Goal: Use online tool/utility: Utilize a website feature to perform a specific function

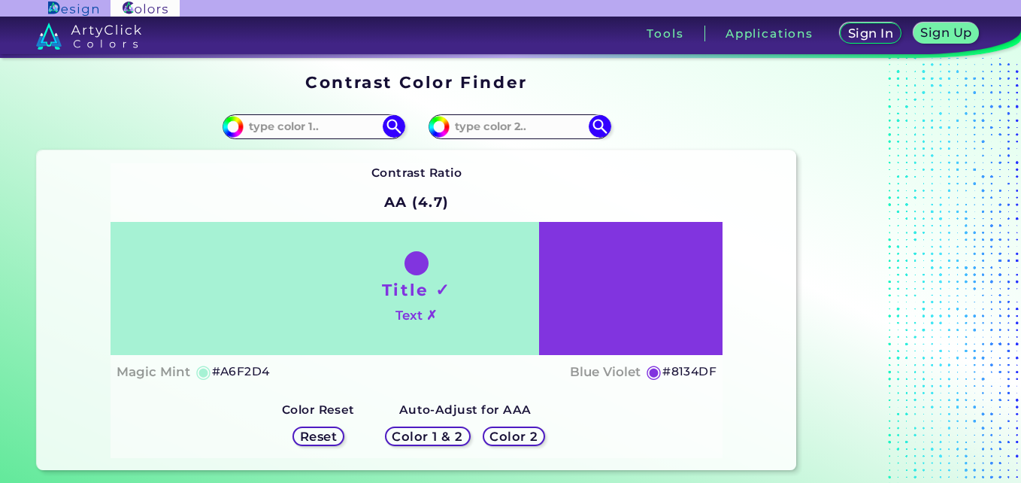
click at [312, 117] on input at bounding box center [314, 127] width 140 height 20
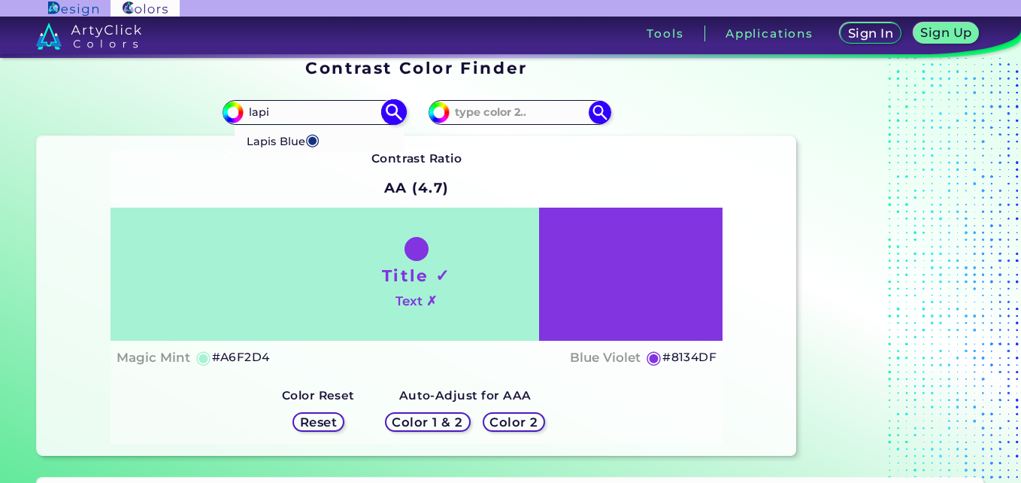
type input "lapi"
click at [289, 144] on p "Lapis Blue ◉" at bounding box center [283, 139] width 73 height 28
type input "#15317e"
type input "#15317E"
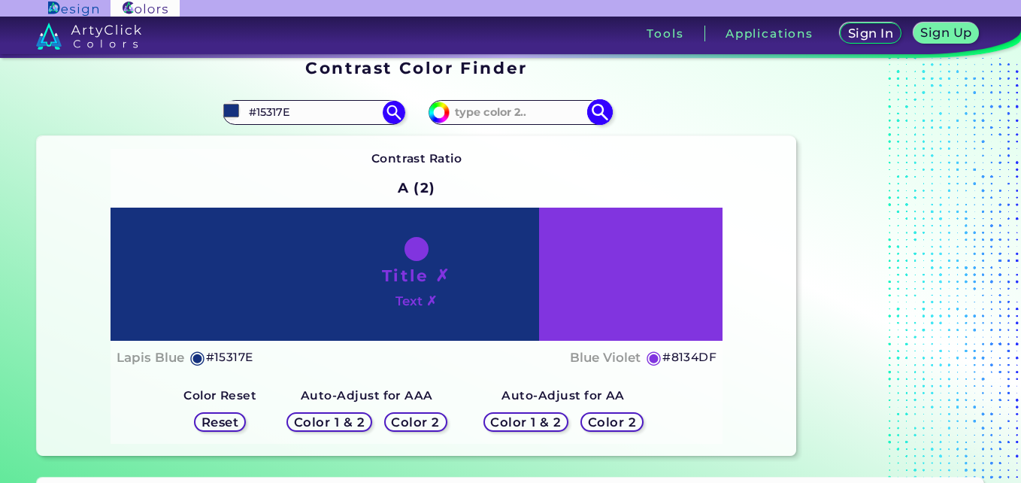
click at [502, 120] on input at bounding box center [520, 112] width 140 height 20
type input "ffffff"
drag, startPoint x: 501, startPoint y: 121, endPoint x: 478, endPoint y: 176, distance: 59.3
click at [478, 176] on div "Contrast Ratio A (2) Title ✗ Text ✗ Lapis Blue ◉ #15317E ◉ Reset" at bounding box center [417, 296] width 613 height 295
click at [515, 99] on div "#8134df ffffff" at bounding box center [607, 112] width 380 height 48
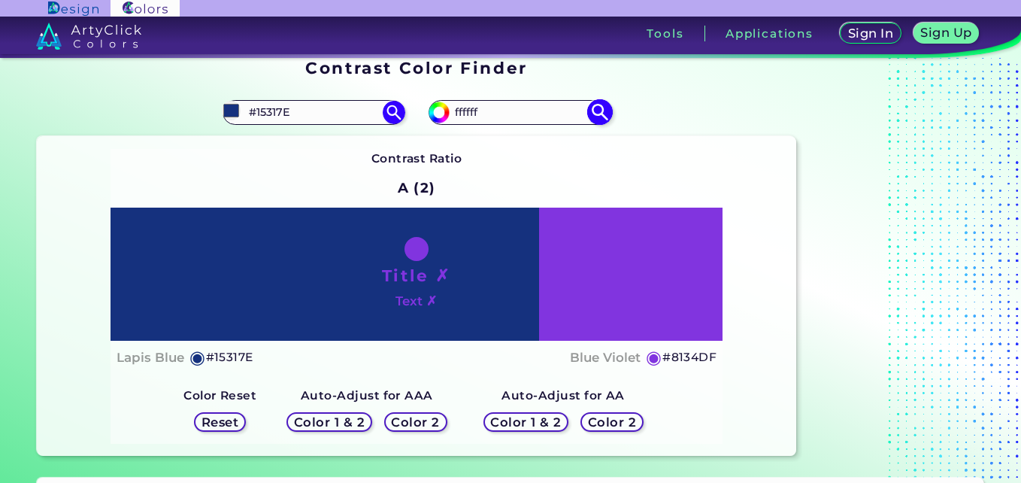
drag, startPoint x: 516, startPoint y: 109, endPoint x: 438, endPoint y: 118, distance: 78.7
click at [438, 118] on div "#8134df ffffff" at bounding box center [520, 112] width 182 height 24
click at [598, 115] on img at bounding box center [600, 112] width 26 height 26
click at [532, 104] on input at bounding box center [520, 112] width 140 height 20
type input "#333333"
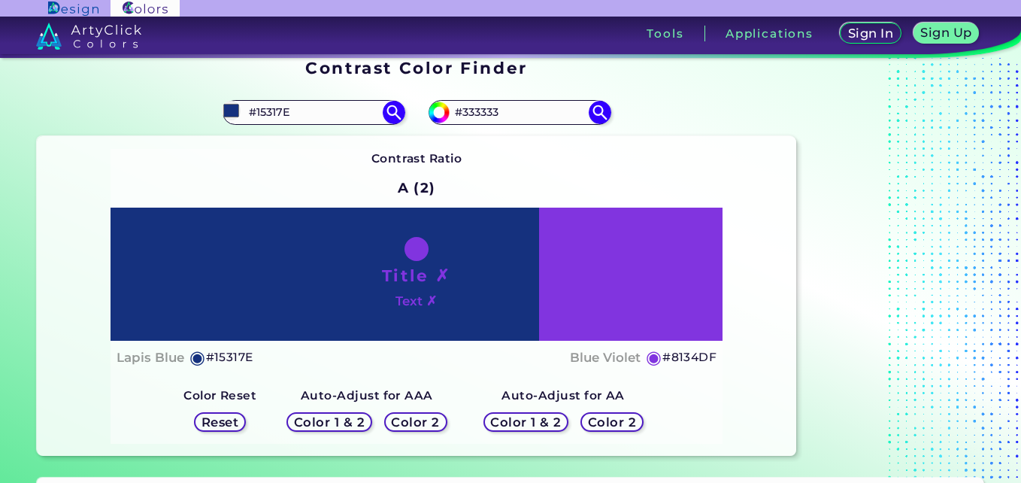
click at [502, 165] on div "Contrast Ratio A (2) Title ✗ Text ✗ Lapis Blue ◉ #15317E ◉ Reset" at bounding box center [417, 296] width 613 height 295
click at [532, 115] on input "#333333" at bounding box center [520, 112] width 140 height 20
click at [599, 115] on img at bounding box center [600, 112] width 26 height 26
type input "#333333"
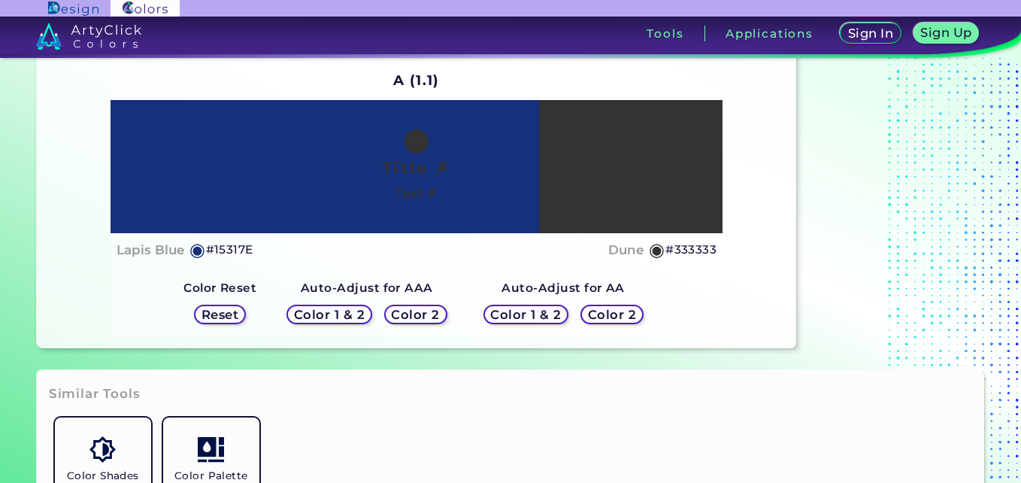
scroll to position [108, 0]
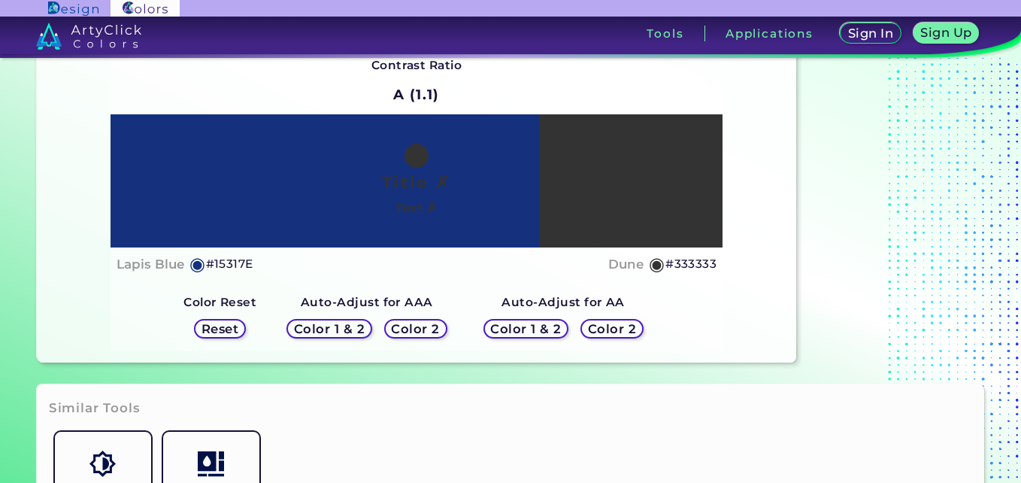
click at [329, 329] on h5 "Color 1 & 2" at bounding box center [329, 328] width 65 height 11
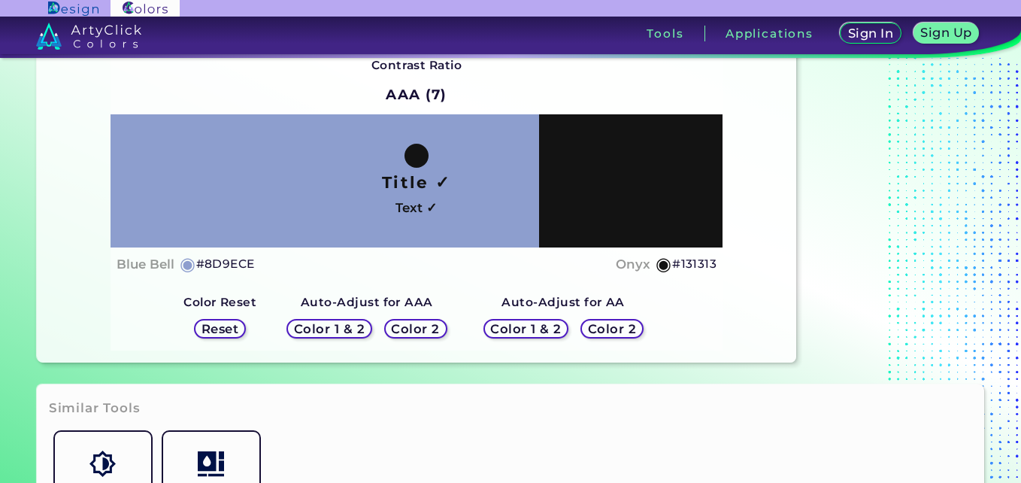
click at [527, 324] on h5 "Color 1 & 2" at bounding box center [526, 329] width 71 height 12
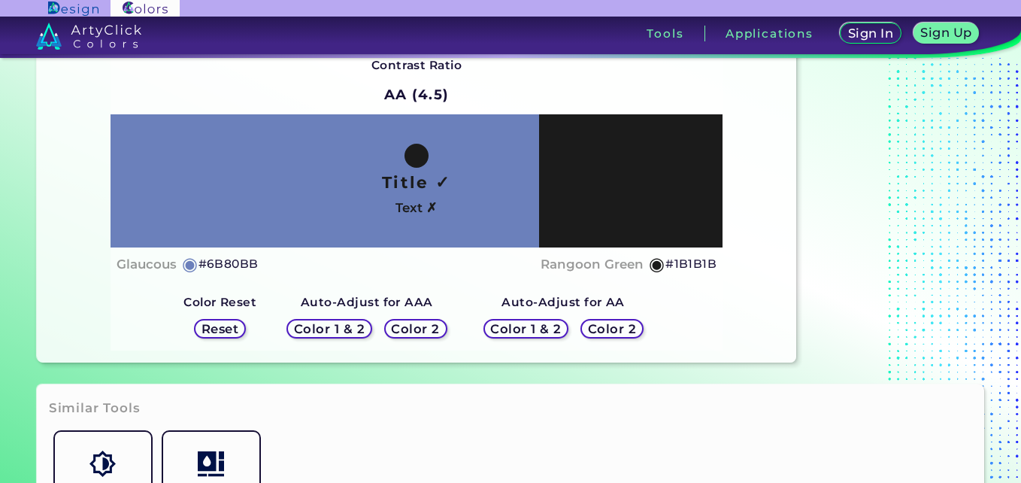
click at [235, 329] on h5 "Reset" at bounding box center [220, 328] width 34 height 11
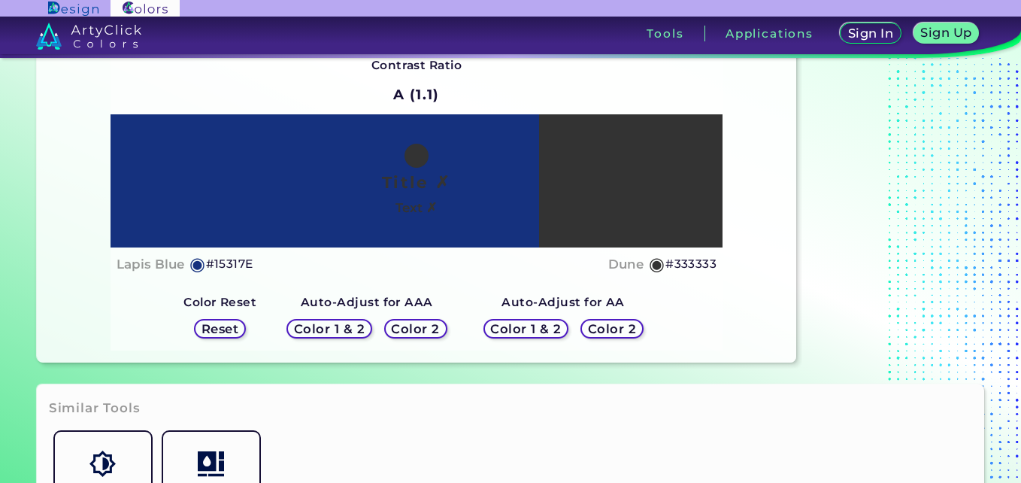
click at [658, 264] on h5 "◉" at bounding box center [657, 264] width 17 height 18
click at [660, 267] on h5 "◉" at bounding box center [657, 264] width 17 height 18
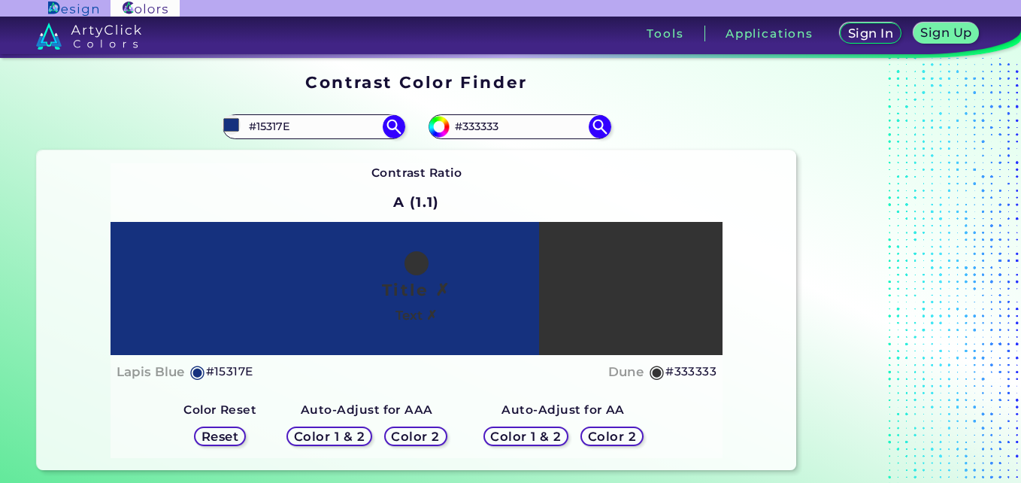
click at [334, 142] on div "#15317e #15317E Lapis Blue ◉" at bounding box center [227, 126] width 380 height 48
click at [334, 141] on div "#15317e #15317E Lapis Blue ◉" at bounding box center [227, 126] width 380 height 48
drag, startPoint x: 334, startPoint y: 141, endPoint x: 335, endPoint y: 132, distance: 9.8
click at [335, 132] on input "#15317E" at bounding box center [314, 127] width 140 height 20
drag, startPoint x: 335, startPoint y: 132, endPoint x: 214, endPoint y: 122, distance: 120.7
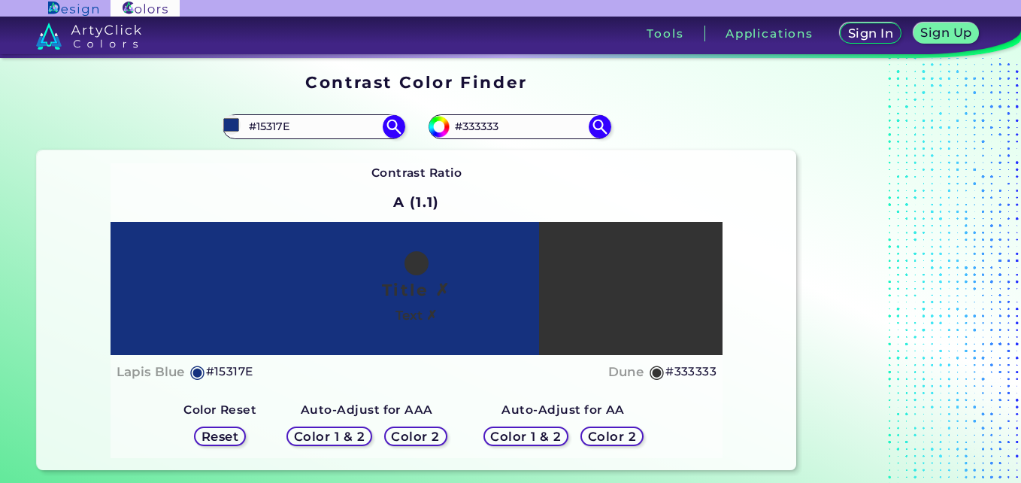
click at [214, 122] on div "#15317e #15317E Lapis Blue ◉" at bounding box center [227, 126] width 380 height 48
type input "3"
type input "@"
click at [216, 177] on div "Contrast Ratio A (1.1) Title ✗ Text ✗ Lapis Blue ◉ #15317E Dune ◉" at bounding box center [417, 310] width 613 height 295
click at [308, 112] on div "#15317e #3333333" at bounding box center [227, 126] width 380 height 48
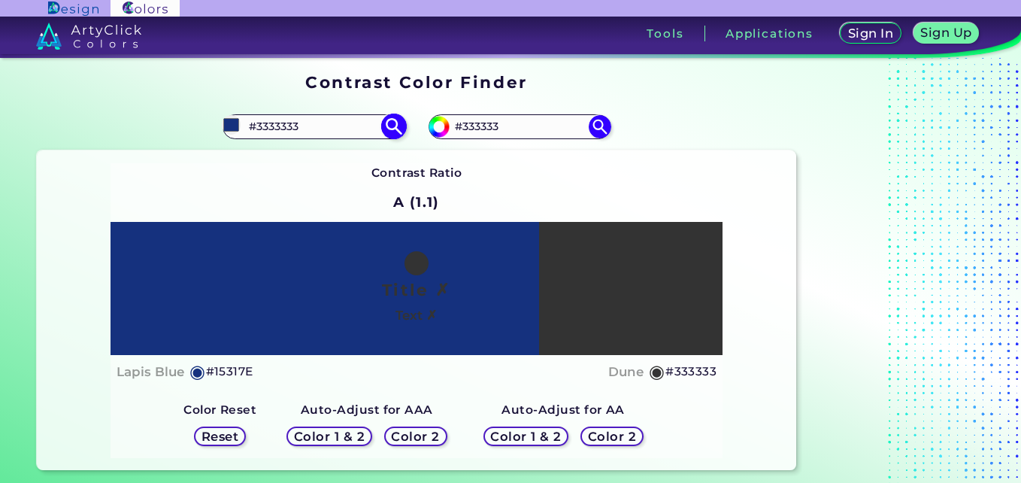
click at [311, 129] on input "#3333333" at bounding box center [314, 127] width 140 height 20
click at [276, 188] on div "Contrast Ratio A (1.1) Title ✗ Text ✗ Lapis Blue ◉ #15317E Dune ◉" at bounding box center [417, 310] width 613 height 295
drag, startPoint x: 276, startPoint y: 188, endPoint x: 276, endPoint y: 202, distance: 13.5
click at [276, 202] on div "Contrast Ratio A (1.1) Title ✗ Text ✗ Lapis Blue ◉ #15317E Dune ◉" at bounding box center [417, 310] width 613 height 295
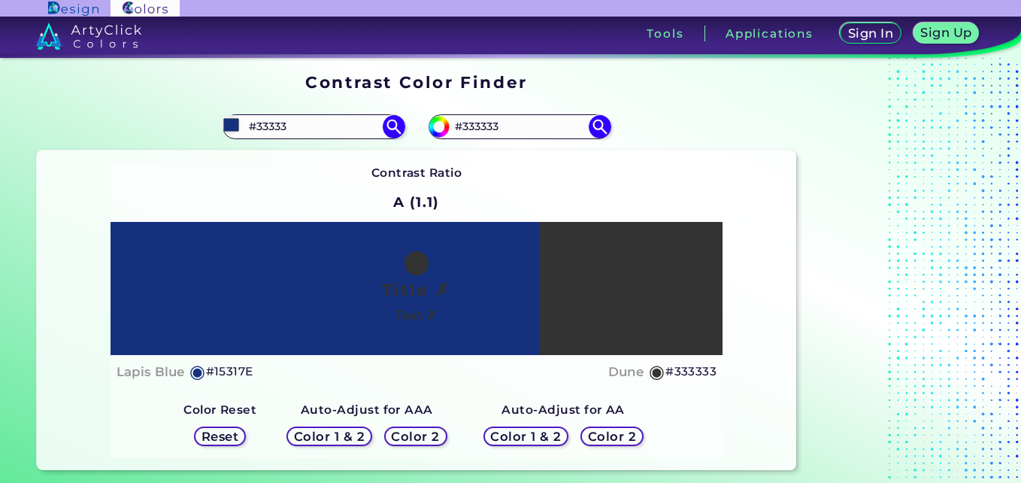
click at [306, 108] on div "#15317e #33333" at bounding box center [227, 126] width 380 height 48
click at [299, 126] on input "#33333" at bounding box center [314, 127] width 140 height 20
type input "#333333"
click at [227, 208] on div "Contrast Ratio A (1.1) Title ✗ Text ✗ Lapis Blue ◉ #15317E Dune ◉" at bounding box center [417, 310] width 613 height 295
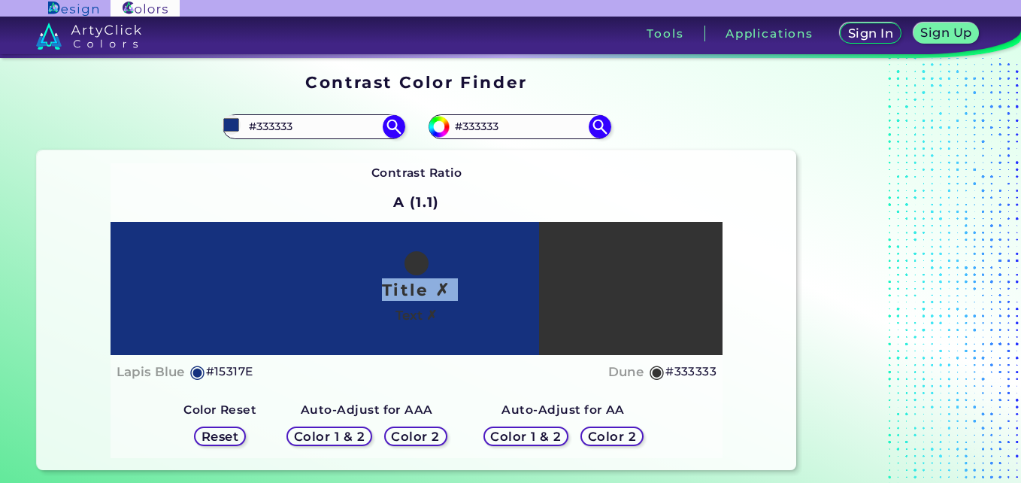
click at [227, 208] on div "Contrast Ratio A (1.1) Title ✗ Text ✗ Lapis Blue ◉ #15317E Dune ◉" at bounding box center [417, 310] width 613 height 295
drag, startPoint x: 227, startPoint y: 208, endPoint x: 344, endPoint y: 193, distance: 117.4
click at [344, 193] on div "Contrast Ratio A (1.1) Title ✗ Text ✗ Lapis Blue ◉ #15317E Dune ◉" at bounding box center [417, 310] width 613 height 295
click at [390, 119] on img at bounding box center [393, 127] width 26 height 26
type input "#333333"
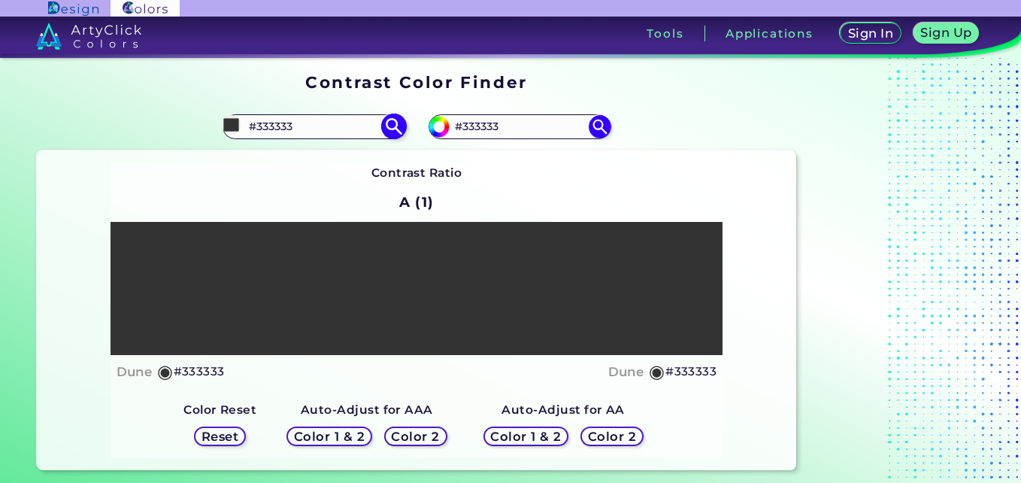
drag, startPoint x: 478, startPoint y: 126, endPoint x: 401, endPoint y: 133, distance: 77.8
click at [401, 133] on section "#333333 #333333 #333333 #333333 Contrast Ratio A (1) Title ✗ Text ✗ Dune ◉ Dune" at bounding box center [417, 286] width 772 height 380
type input "lapi"
click at [513, 162] on span "◉" at bounding box center [518, 154] width 14 height 20
type input "#15317e"
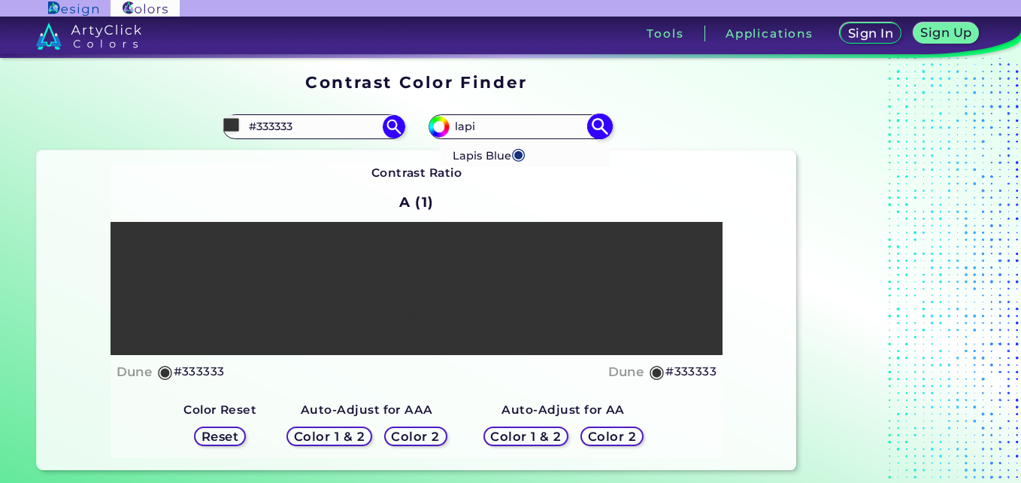
type input "#15317E"
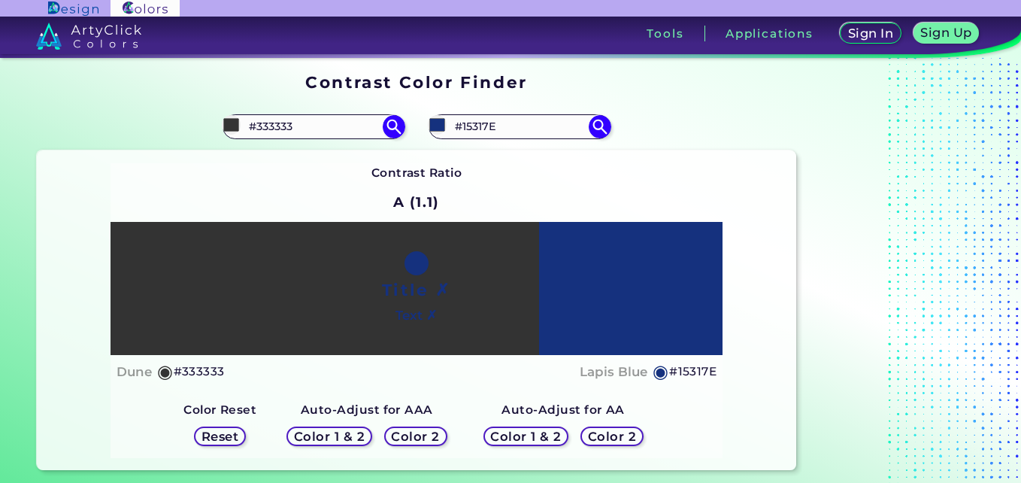
click at [620, 435] on h5 "Color 2" at bounding box center [612, 435] width 44 height 11
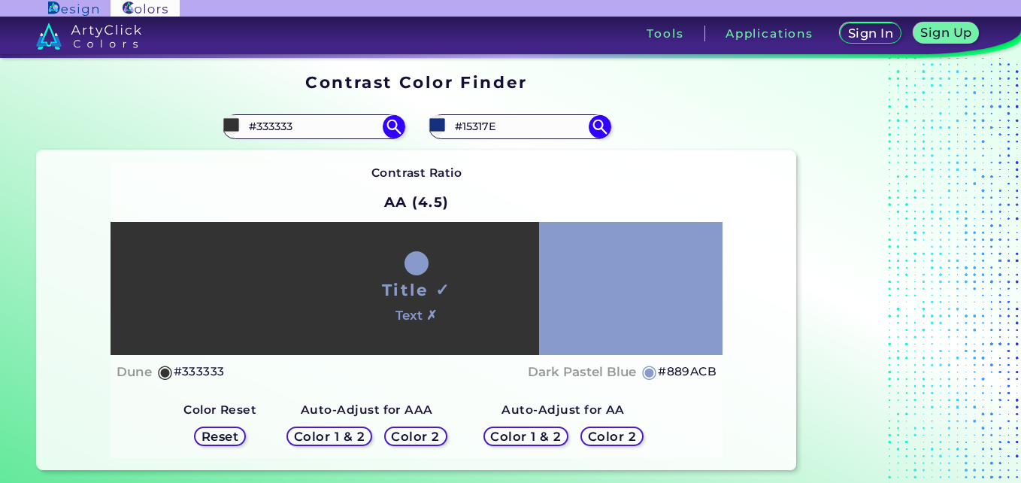
click at [432, 440] on h5 "Color 2" at bounding box center [416, 436] width 46 height 12
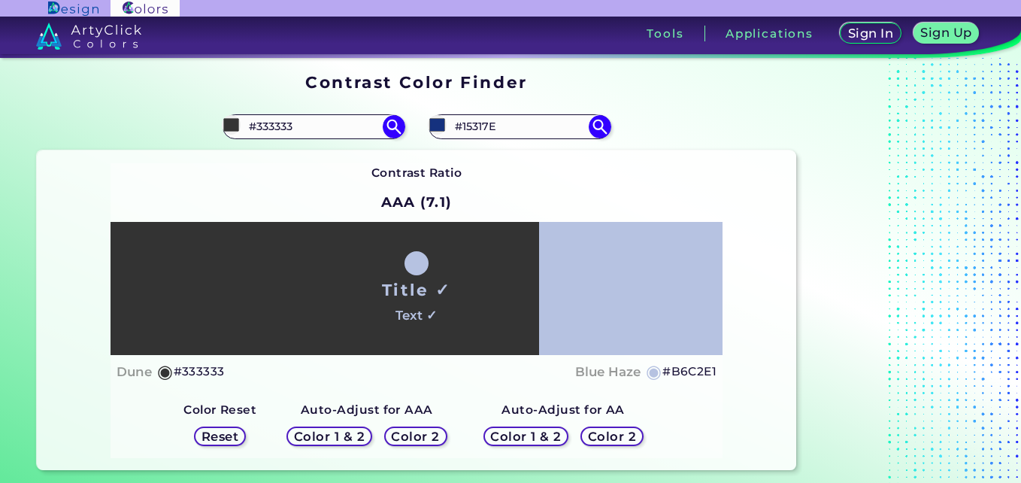
click at [604, 444] on div "Color 2" at bounding box center [612, 436] width 57 height 18
click at [605, 434] on h5 "Color 2" at bounding box center [612, 435] width 44 height 11
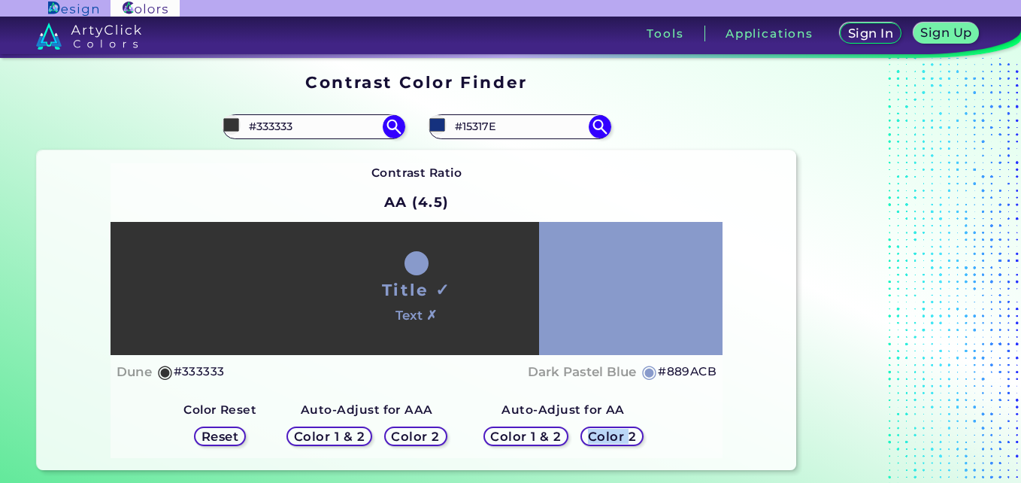
click at [605, 434] on h5 "Color 2" at bounding box center [612, 435] width 45 height 11
click at [605, 434] on h5 "Color 2" at bounding box center [612, 435] width 44 height 11
drag, startPoint x: 522, startPoint y: 129, endPoint x: 434, endPoint y: 141, distance: 88.8
click at [434, 141] on div "#15317e #15317E Lapis Blue ◉" at bounding box center [607, 126] width 380 height 48
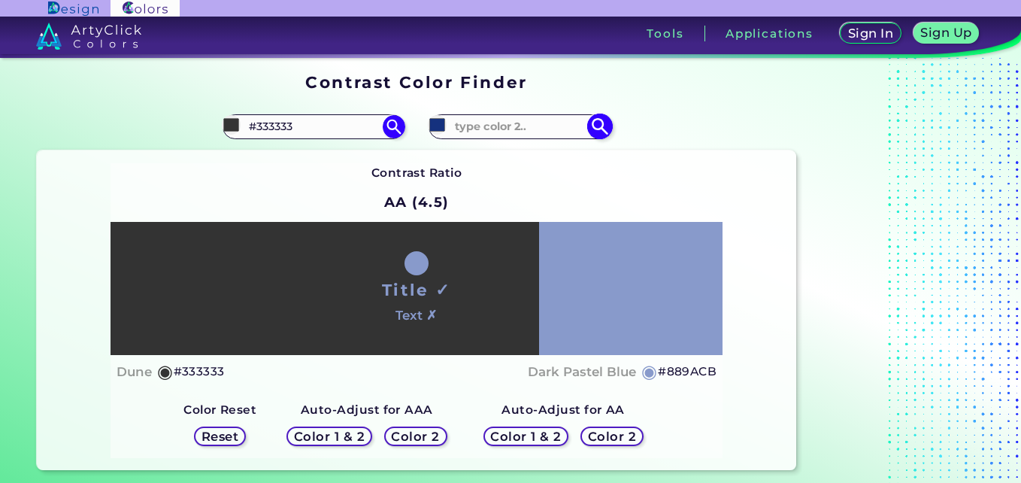
click at [581, 137] on input at bounding box center [520, 127] width 140 height 20
click at [599, 128] on img at bounding box center [600, 127] width 26 height 26
click at [537, 128] on input at bounding box center [520, 127] width 140 height 20
paste input "#7884FF"
type input "#7884FF"
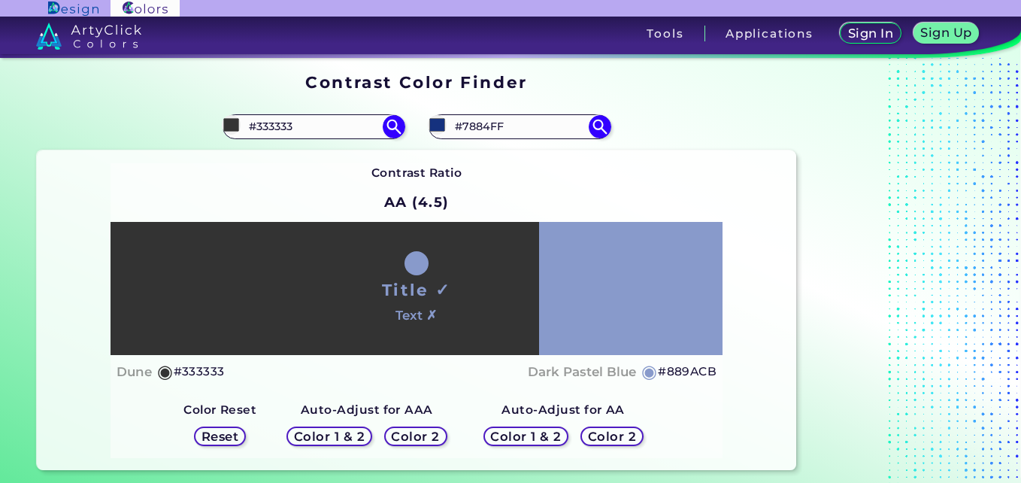
click at [553, 188] on div "Contrast Ratio AA (4.5) Title ✓ Text ✗ Dune ◉ #333333 ◉ #889ACB" at bounding box center [417, 310] width 613 height 295
click at [596, 149] on div "#15317e #7884FF" at bounding box center [607, 126] width 380 height 48
drag, startPoint x: 596, startPoint y: 149, endPoint x: 594, endPoint y: 132, distance: 16.6
click at [594, 132] on img at bounding box center [600, 126] width 23 height 23
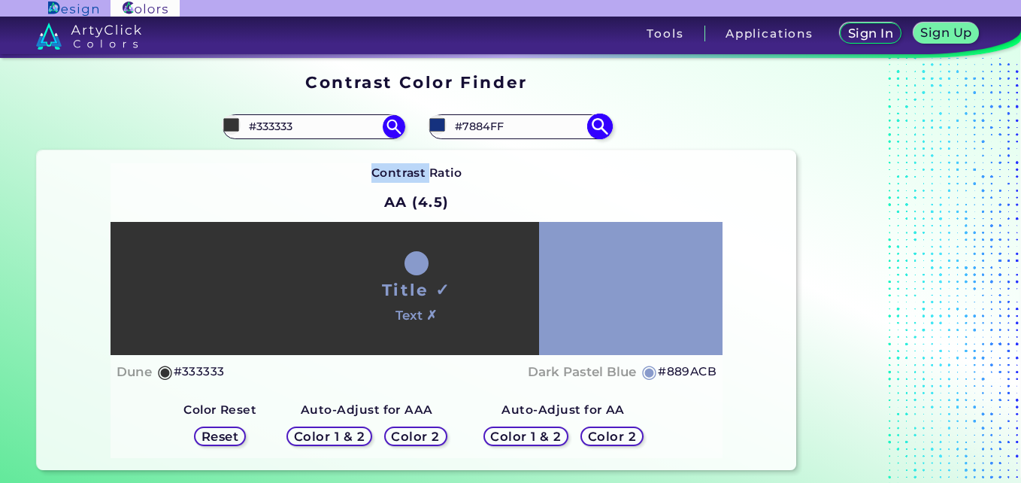
type input "#7884ff"
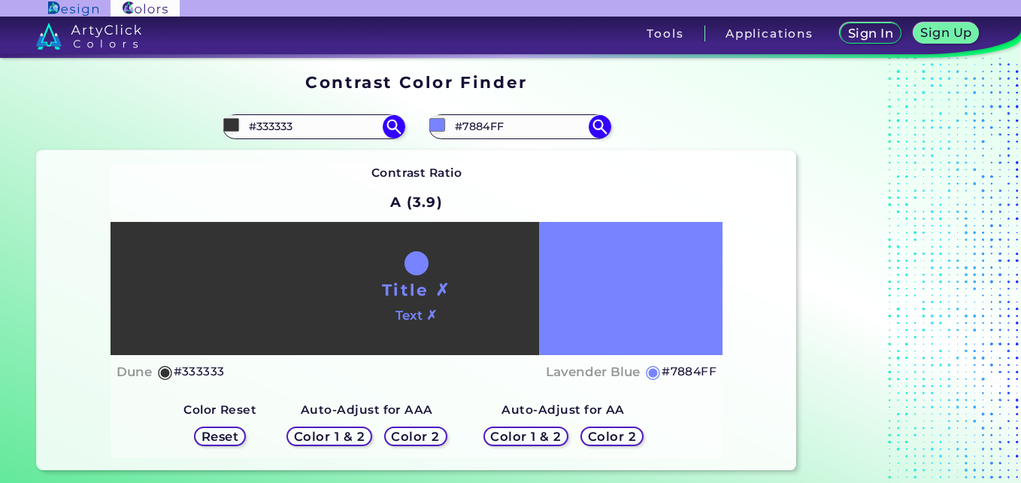
click at [604, 435] on h5 "Color 2" at bounding box center [612, 435] width 44 height 11
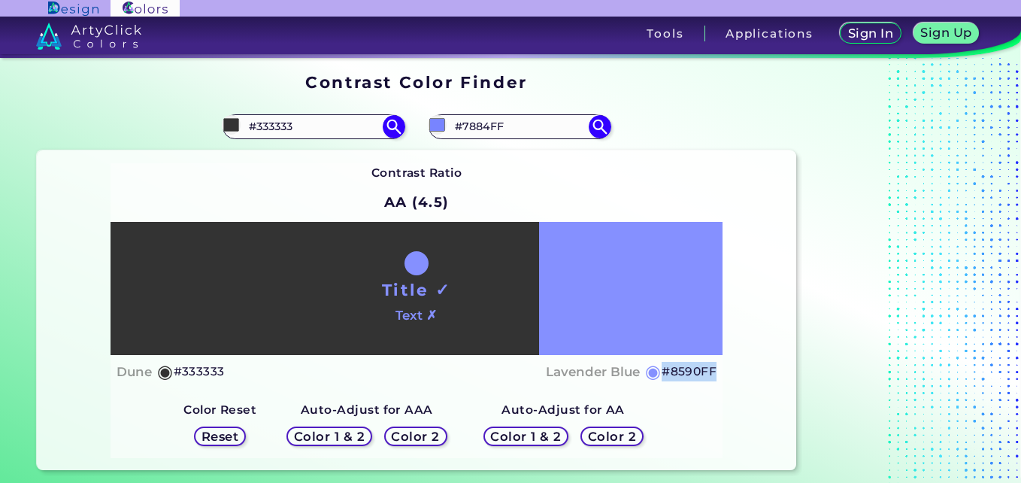
drag, startPoint x: 720, startPoint y: 372, endPoint x: 665, endPoint y: 376, distance: 54.3
click at [665, 376] on div "Title ✓ Text ✗ Dune ◉ #333333 Lavender Blue ◉ #8590FF" at bounding box center [417, 305] width 613 height 167
copy h5 "#8590FF"
click at [425, 435] on h5 "Color 2" at bounding box center [415, 435] width 44 height 11
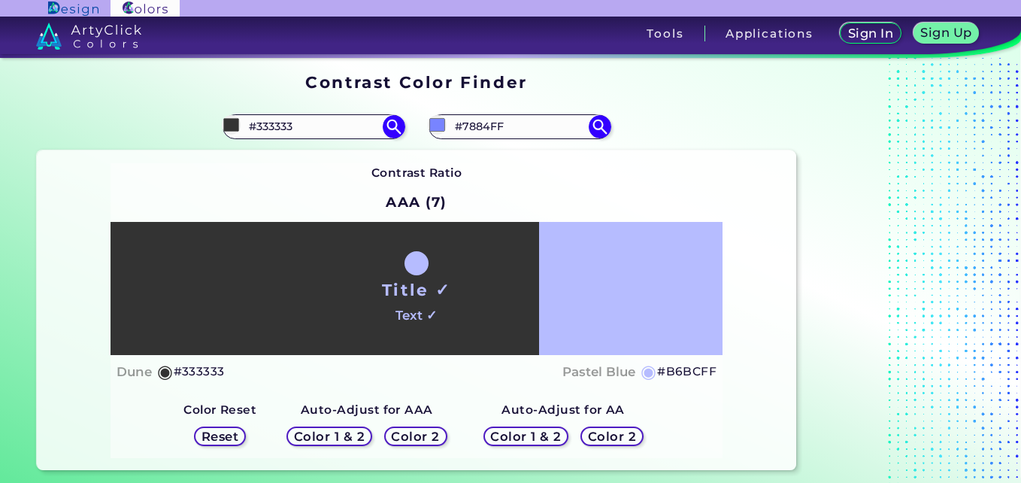
click at [593, 433] on h5 "Color 2" at bounding box center [612, 435] width 44 height 11
